Goal: Information Seeking & Learning: Learn about a topic

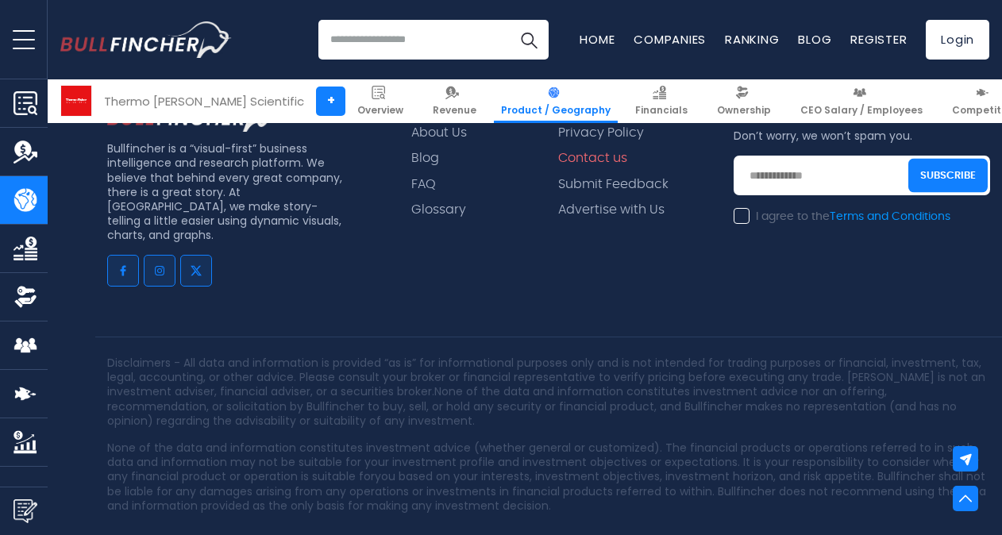
scroll to position [3454, 0]
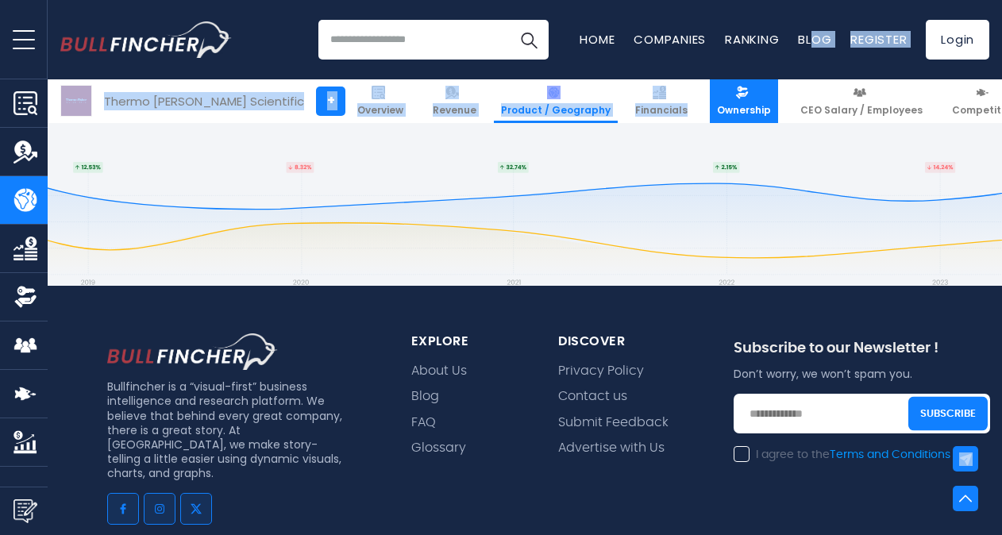
drag, startPoint x: 801, startPoint y: 6, endPoint x: 690, endPoint y: 86, distance: 136.6
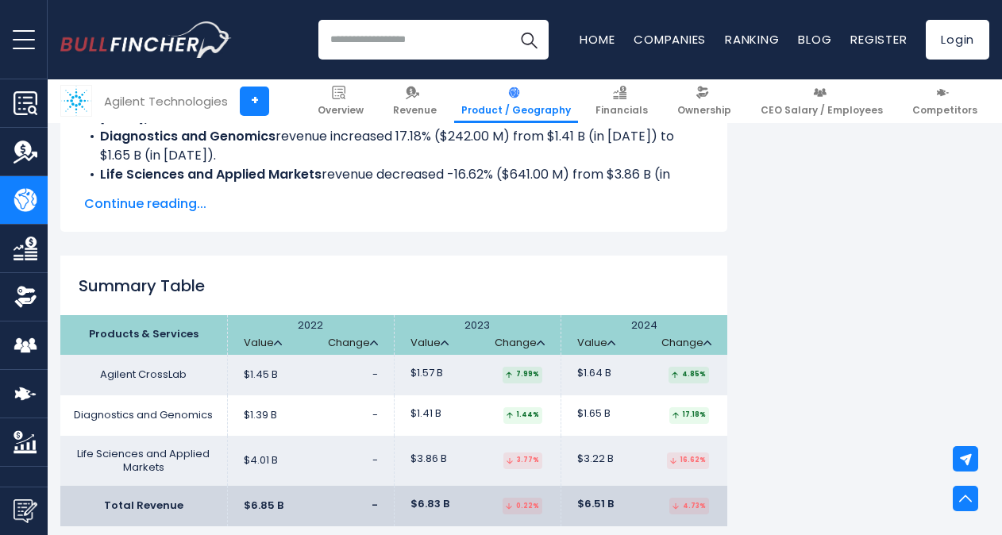
scroll to position [2382, 0]
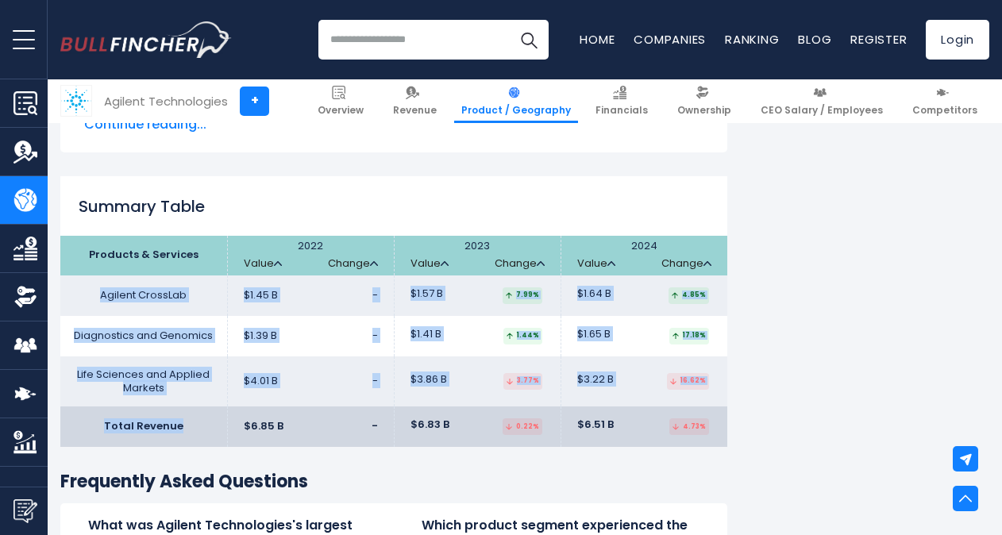
drag, startPoint x: 102, startPoint y: 291, endPoint x: 184, endPoint y: 416, distance: 149.5
click at [184, 416] on table "Products & Services 2022 Value Change 2023" at bounding box center [393, 342] width 667 height 212
click at [184, 416] on td "Total Revenue" at bounding box center [143, 427] width 167 height 40
click at [184, 407] on td "Life Sciences and Applied Markets" at bounding box center [143, 382] width 167 height 51
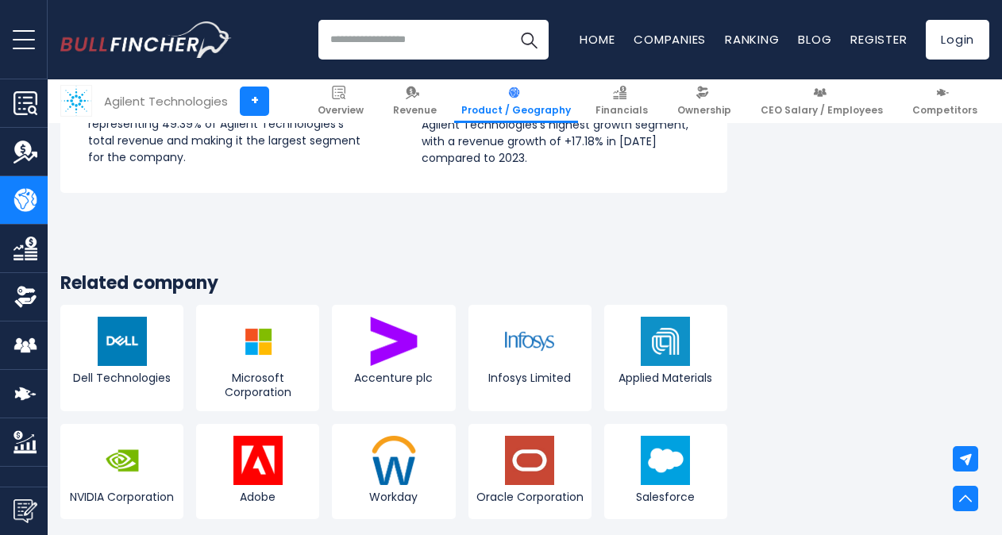
scroll to position [3256, 0]
